Goal: Task Accomplishment & Management: Complete application form

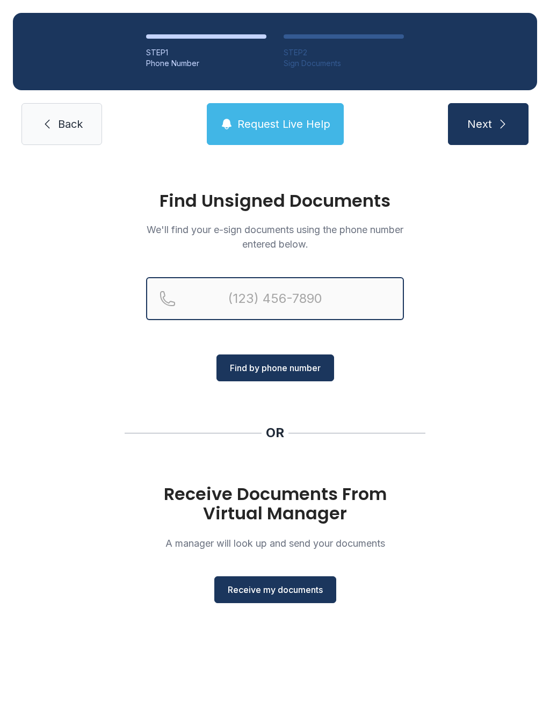
click at [255, 301] on input "Reservation phone number" at bounding box center [275, 298] width 258 height 43
type input "[PHONE_NUMBER]"
click at [488, 124] on button "Next" at bounding box center [488, 124] width 81 height 42
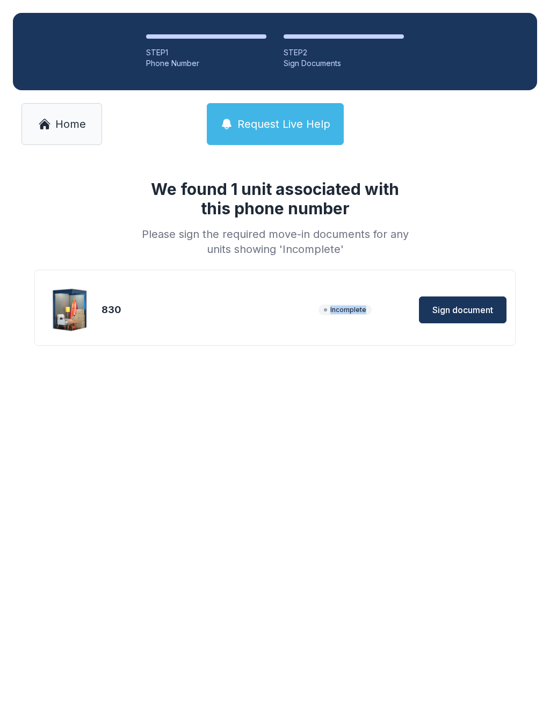
click at [474, 309] on span "Sign document" at bounding box center [463, 310] width 61 height 13
click at [68, 132] on link "Home" at bounding box center [61, 124] width 81 height 42
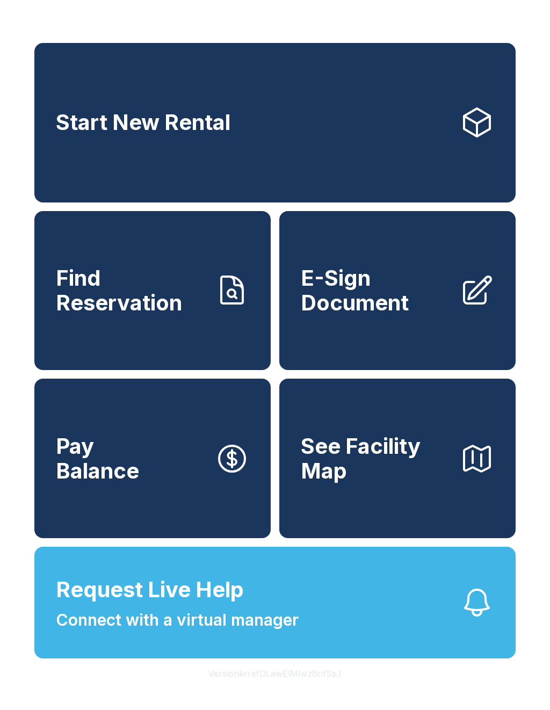
click at [399, 342] on link "E-Sign Document" at bounding box center [397, 291] width 236 height 160
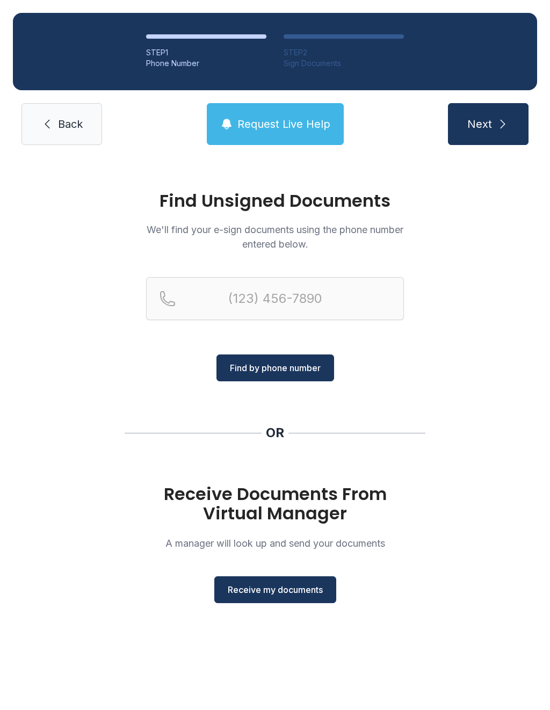
click at [281, 586] on span "Receive my documents" at bounding box center [275, 590] width 95 height 13
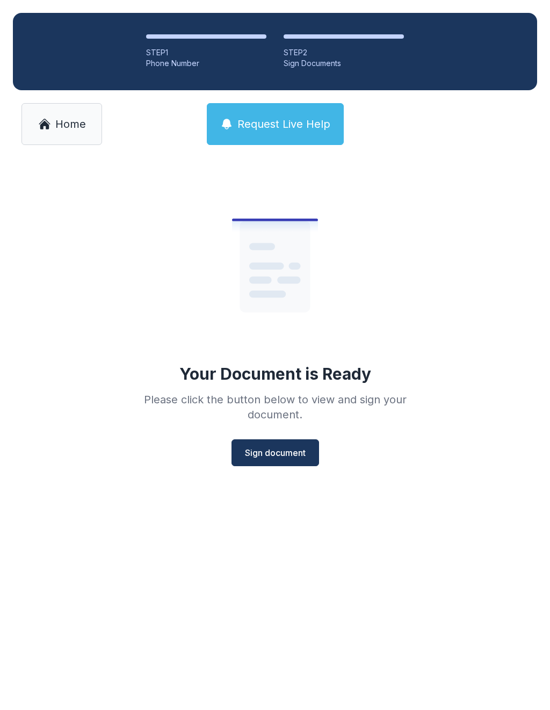
click at [260, 454] on span "Sign document" at bounding box center [275, 453] width 61 height 13
click at [271, 448] on span "Sign document" at bounding box center [275, 453] width 61 height 13
